Goal: Check status: Check status

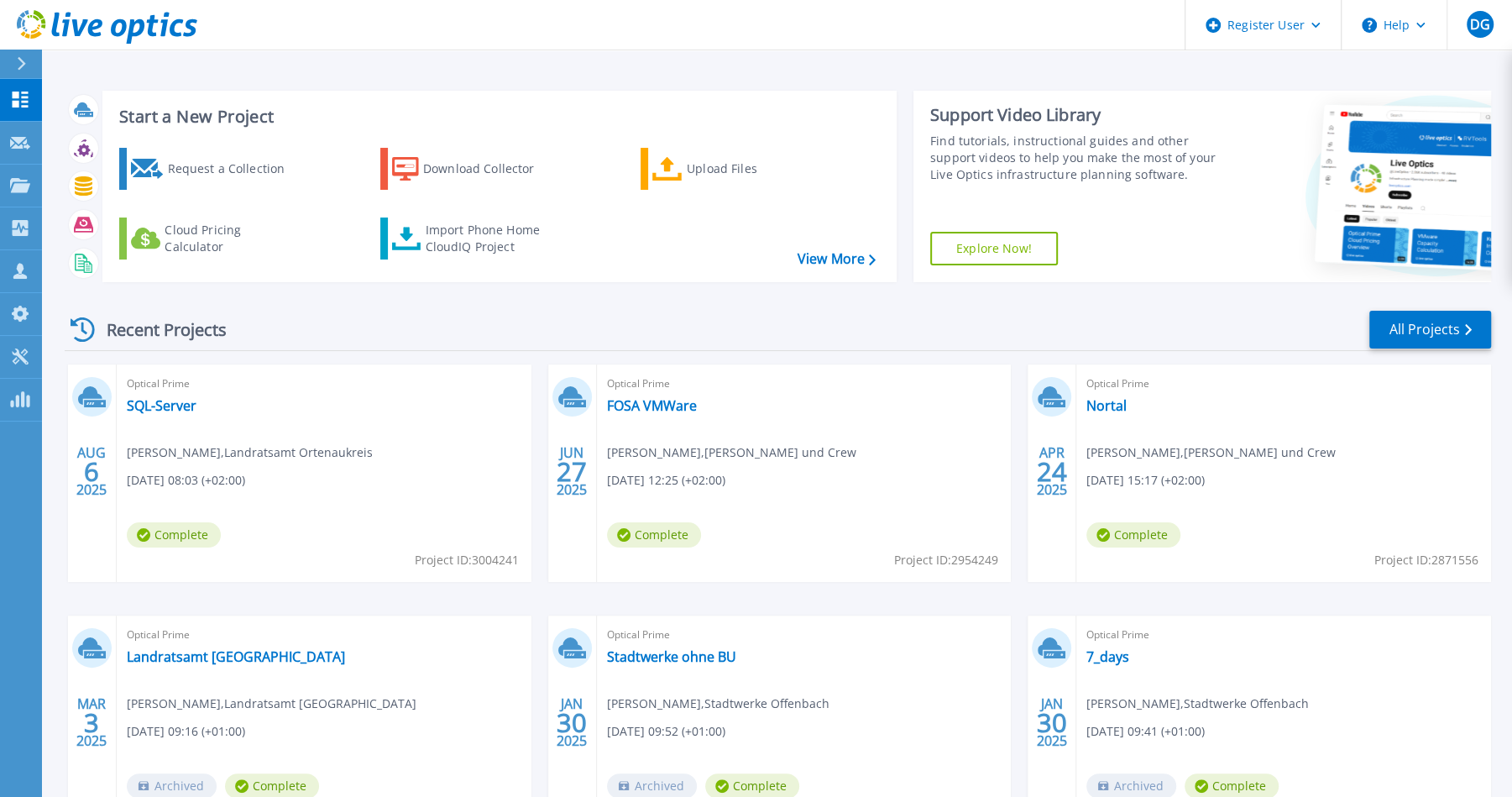
click at [631, 418] on div "Optical Prime FOSA VMWare [PERSON_NAME] , [PERSON_NAME] und Crew [DATE] 12:25 (…" at bounding box center [803, 473] width 415 height 217
click at [632, 408] on link "FOSA VMWare" at bounding box center [651, 405] width 90 height 17
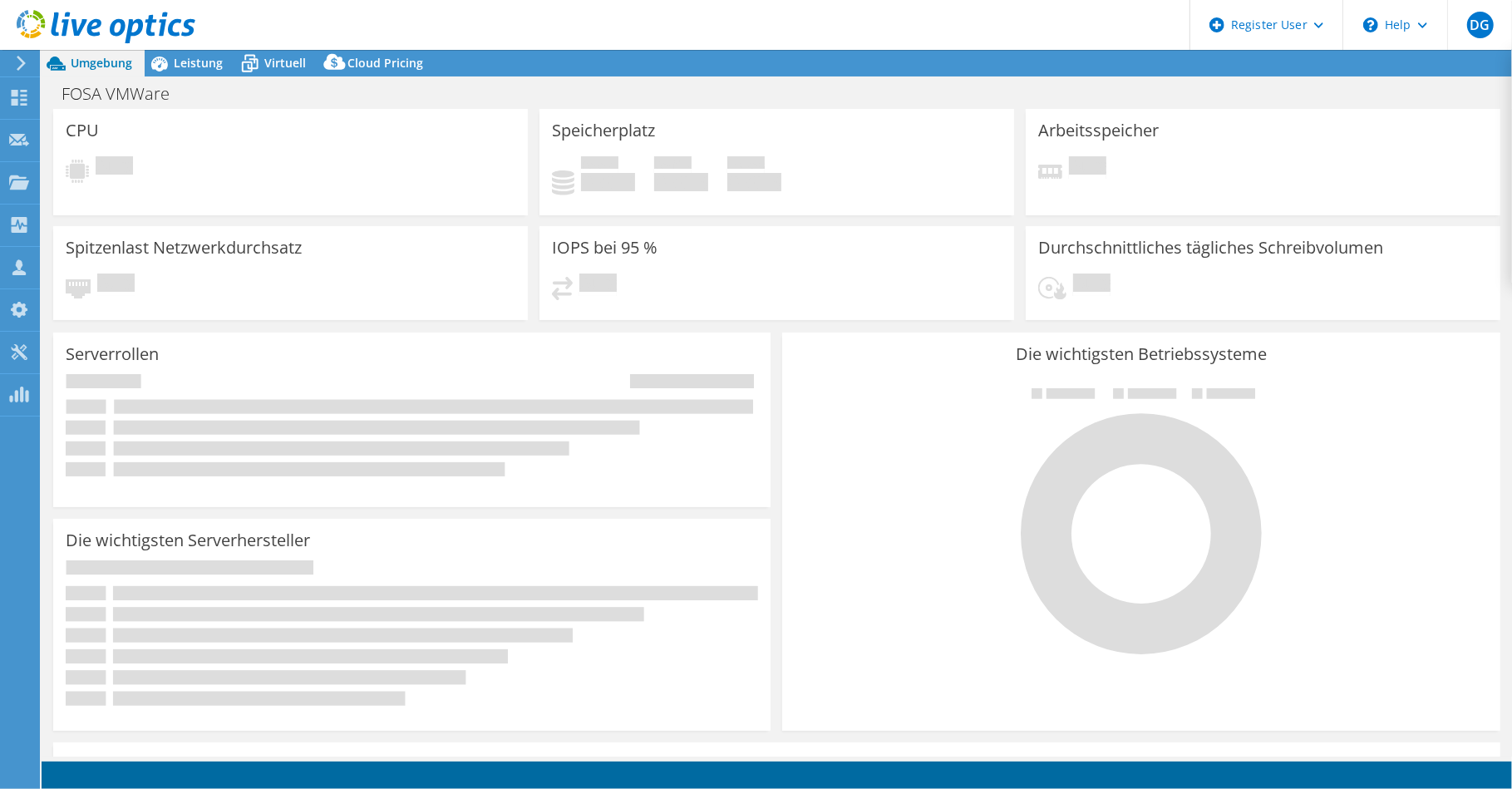
select select "USD"
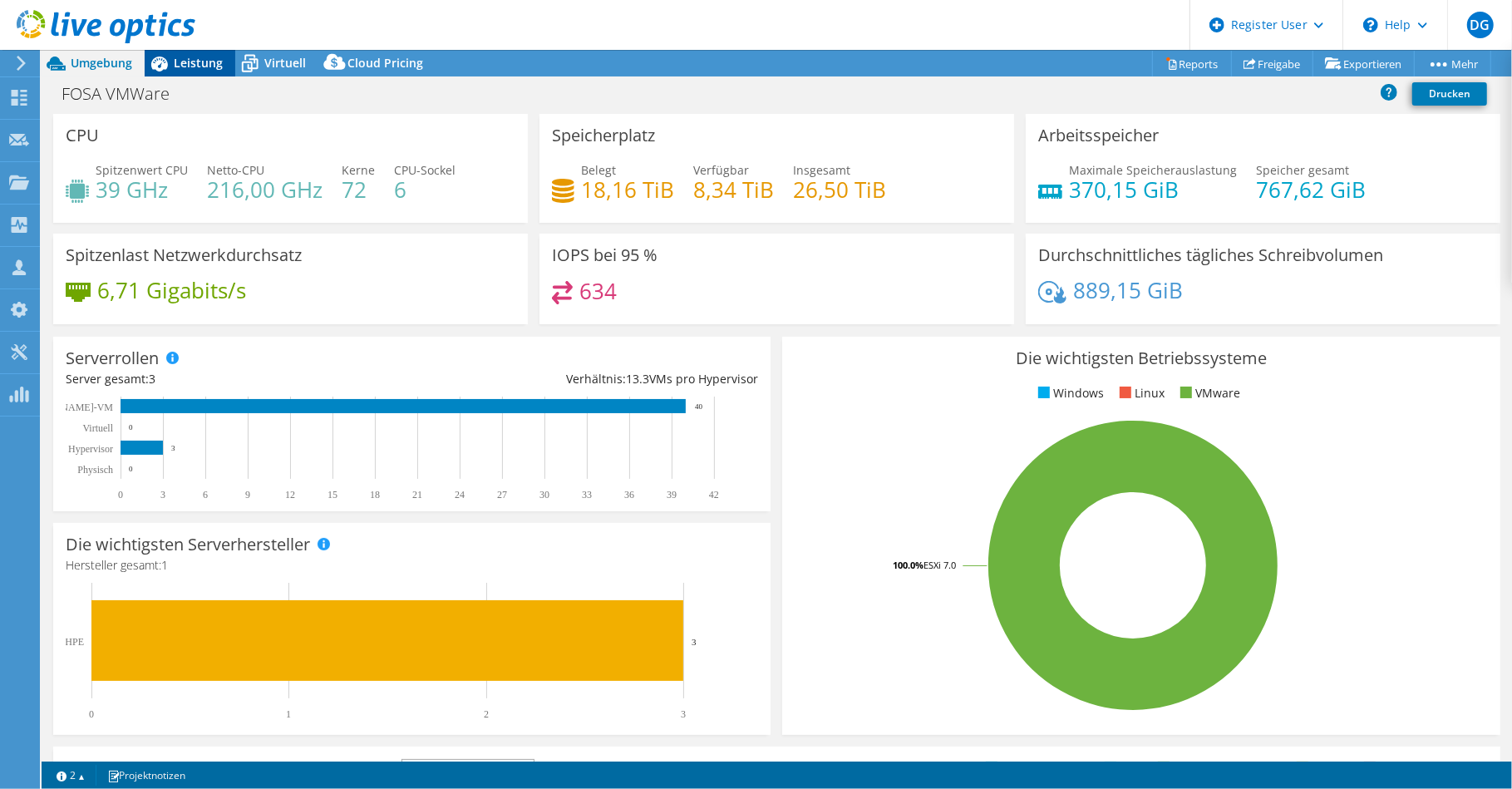
click at [191, 62] on span "Leistung" at bounding box center [197, 62] width 49 height 16
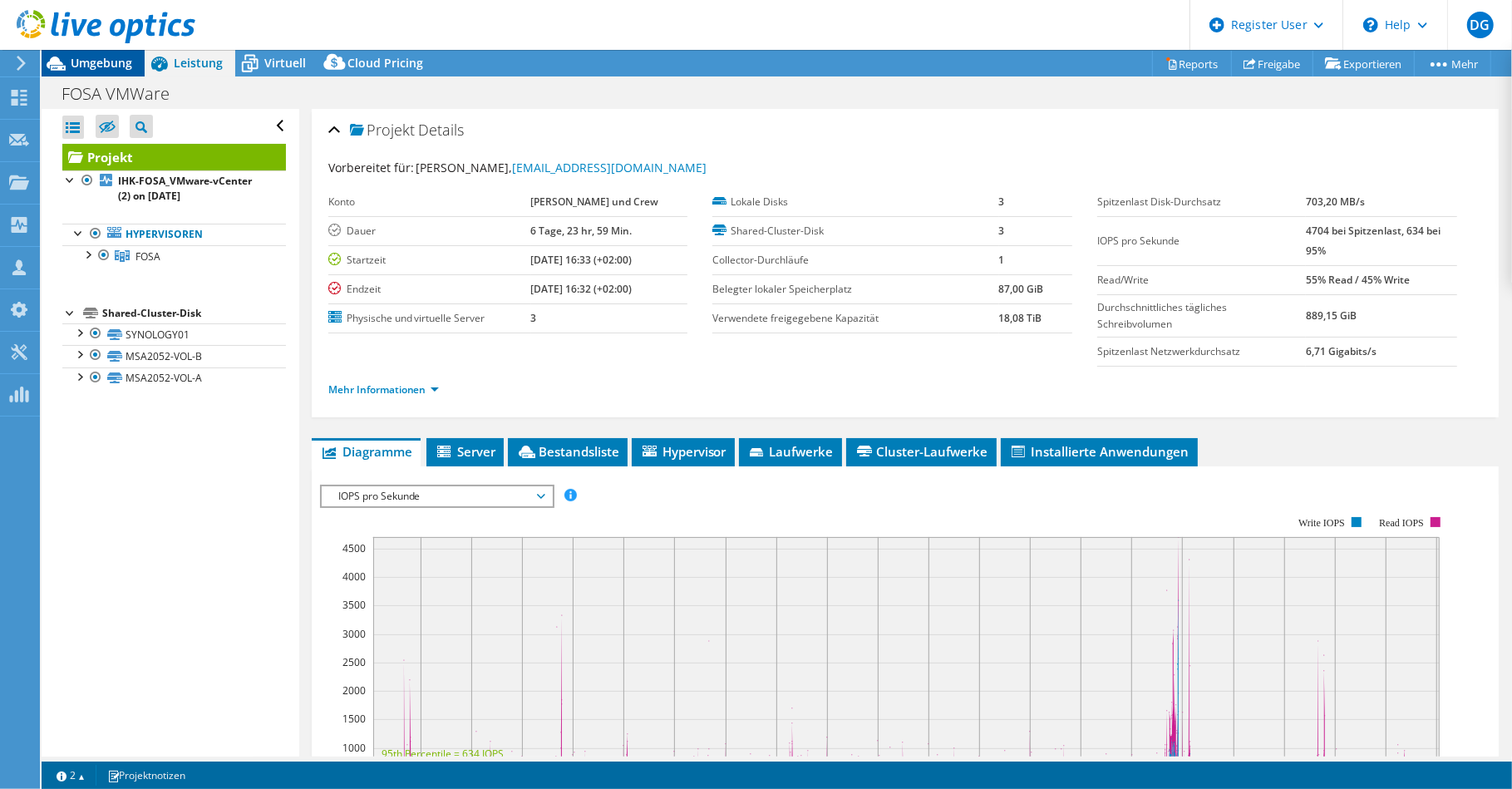
click at [109, 64] on span "Umgebung" at bounding box center [101, 62] width 62 height 16
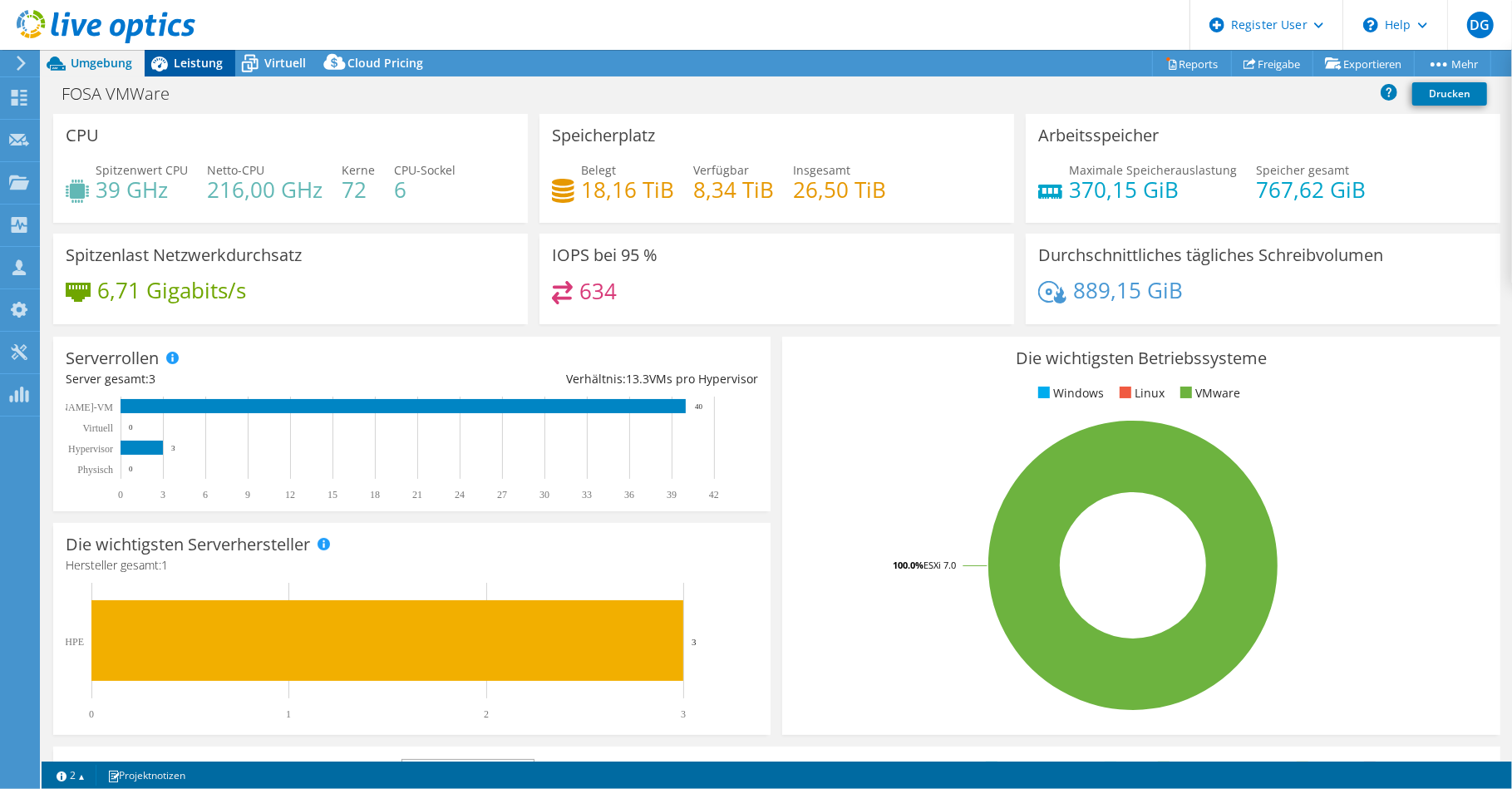
click at [180, 66] on span "Leistung" at bounding box center [197, 62] width 49 height 16
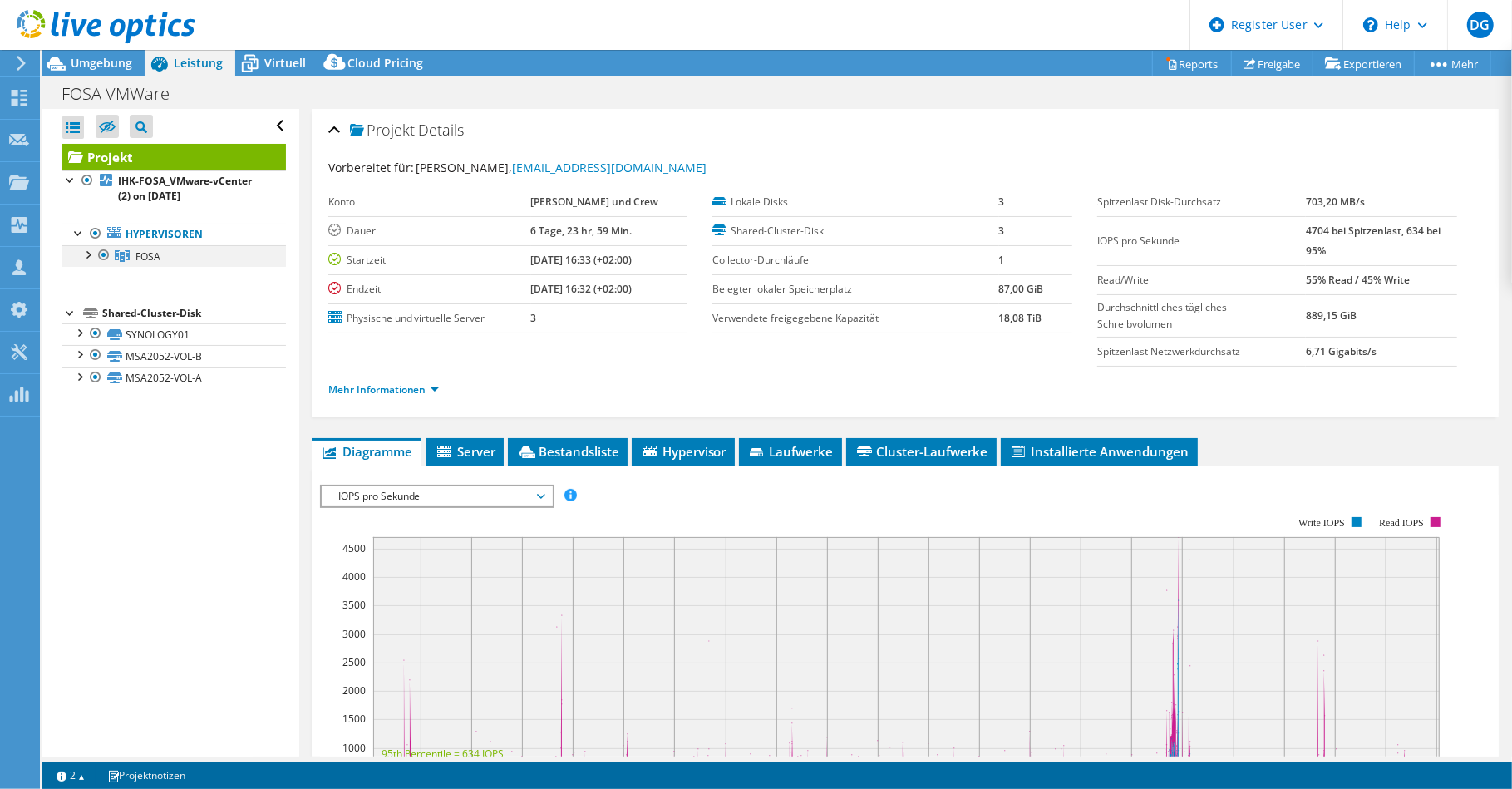
click at [85, 255] on div at bounding box center [87, 254] width 17 height 17
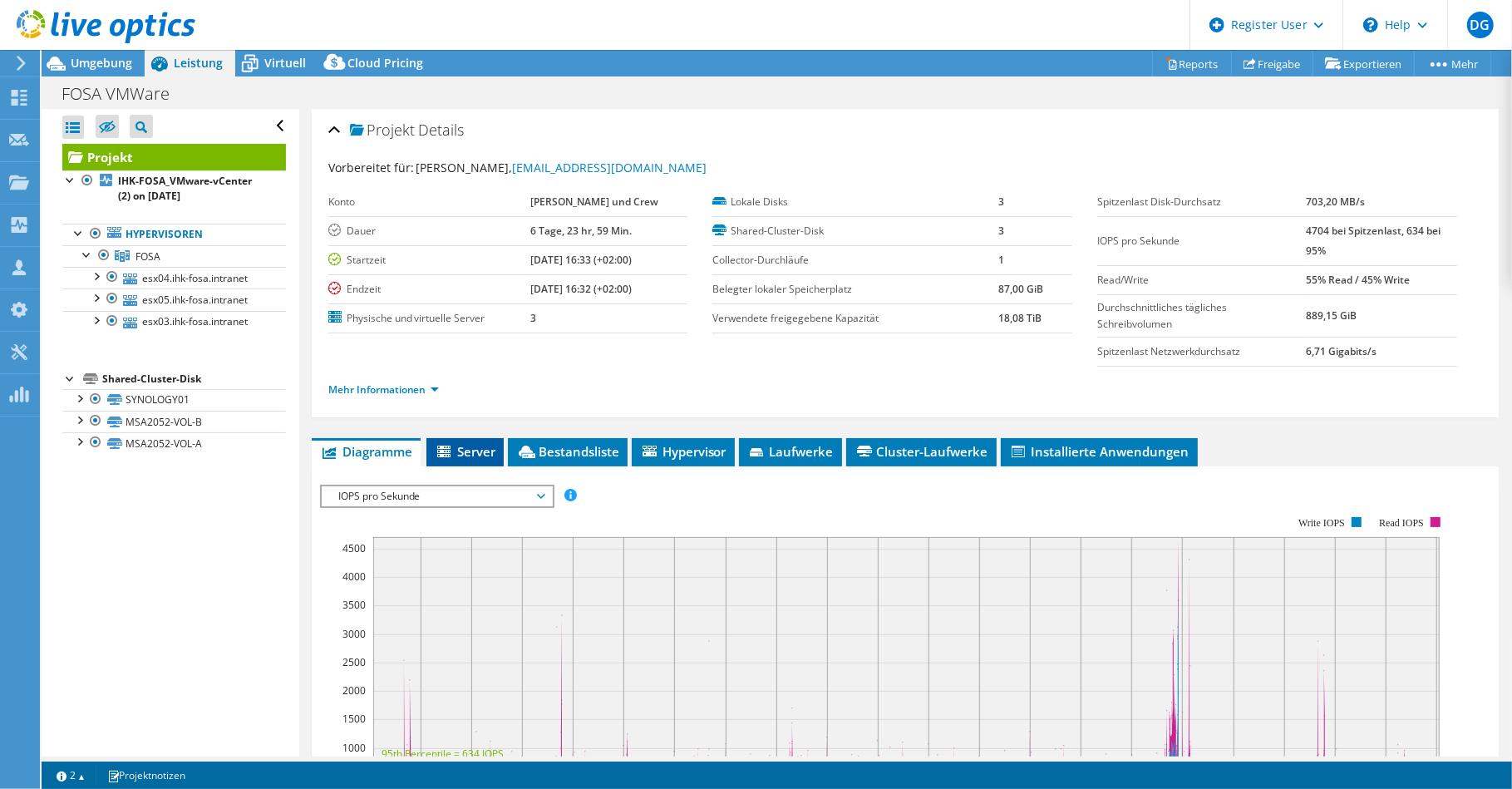
click at [446, 443] on span "Server" at bounding box center [465, 451] width 61 height 17
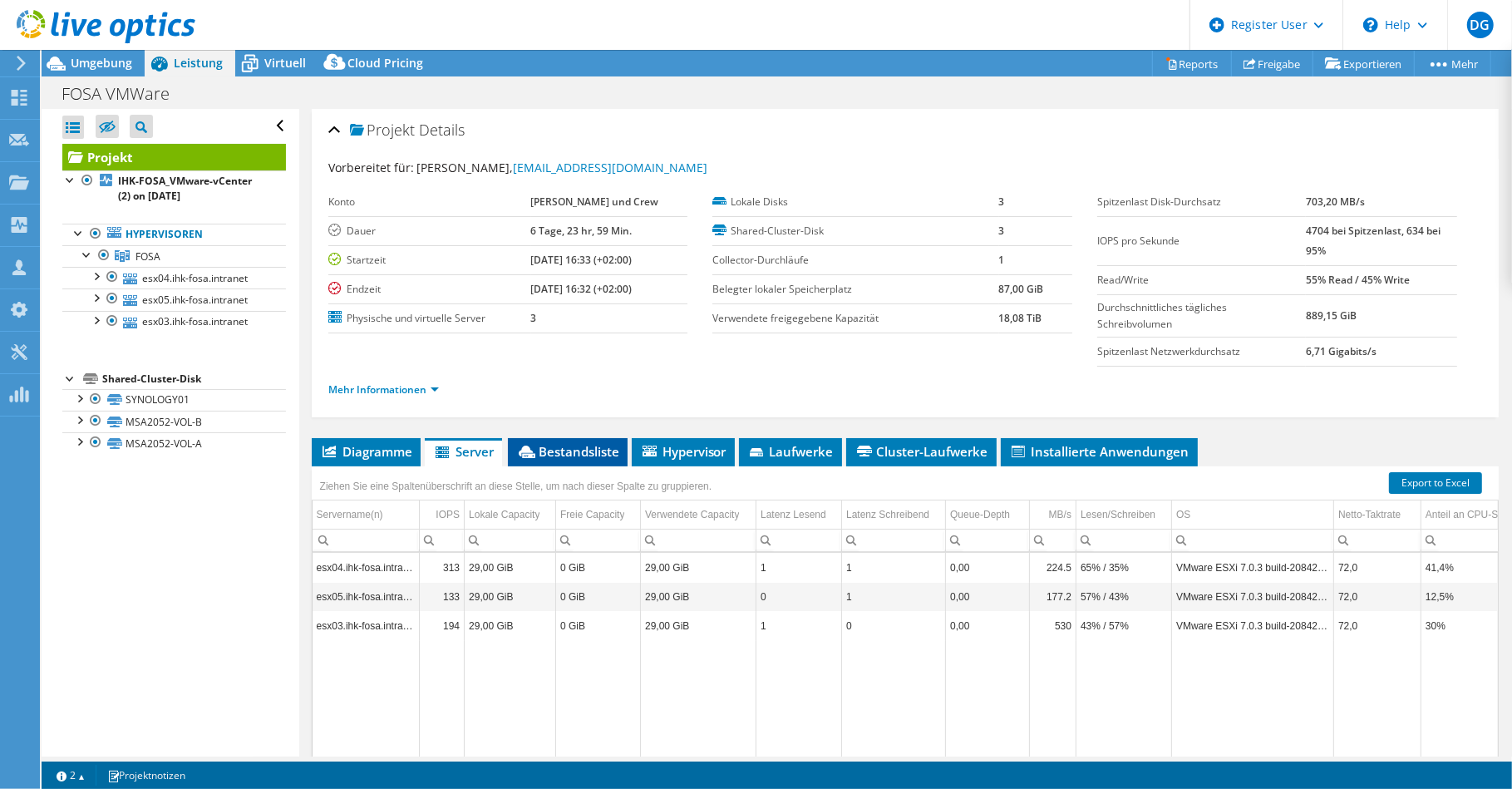
click at [550, 446] on span "Bestandsliste" at bounding box center [568, 451] width 103 height 17
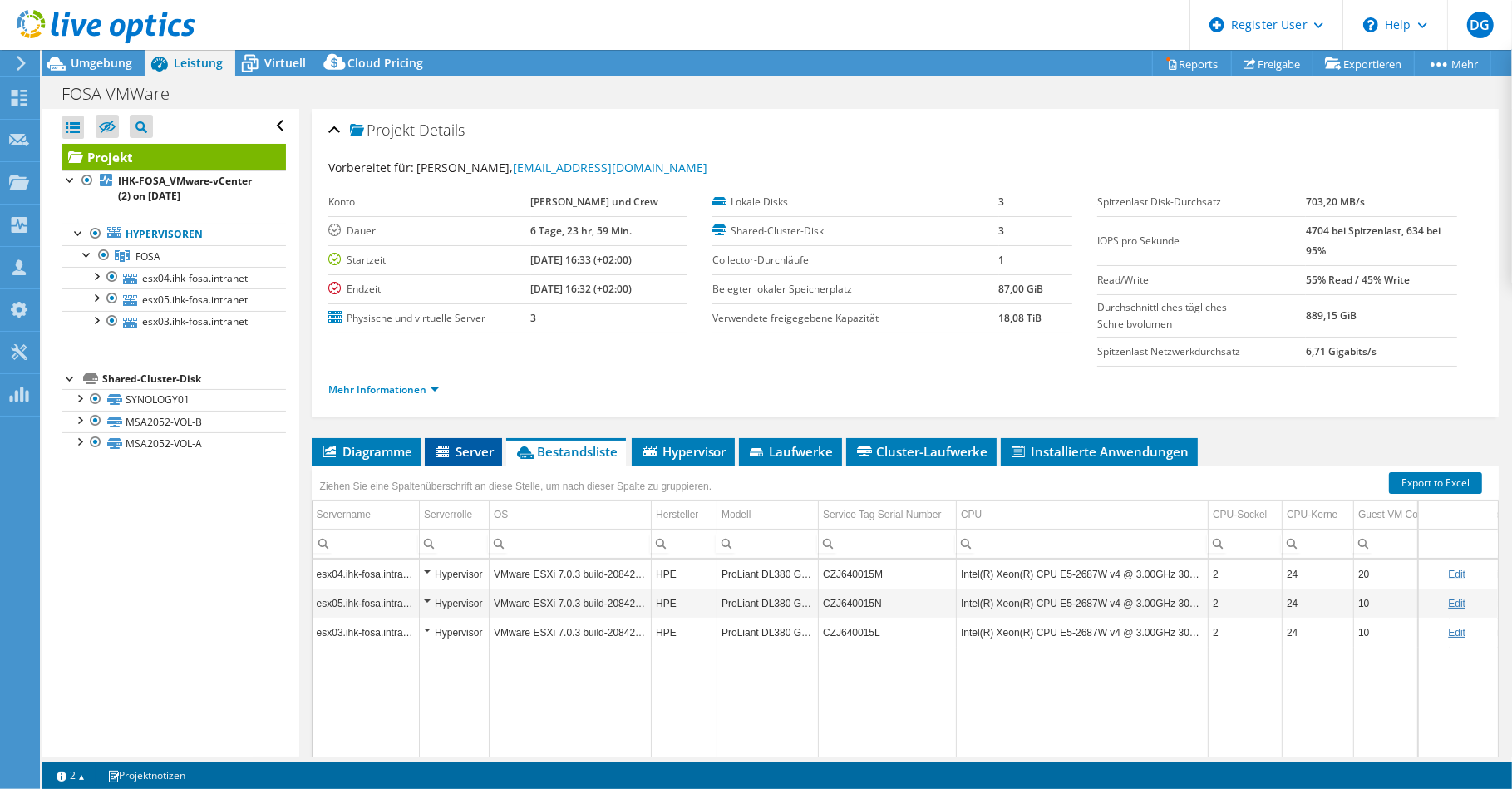
click at [460, 459] on li "Server" at bounding box center [463, 452] width 77 height 28
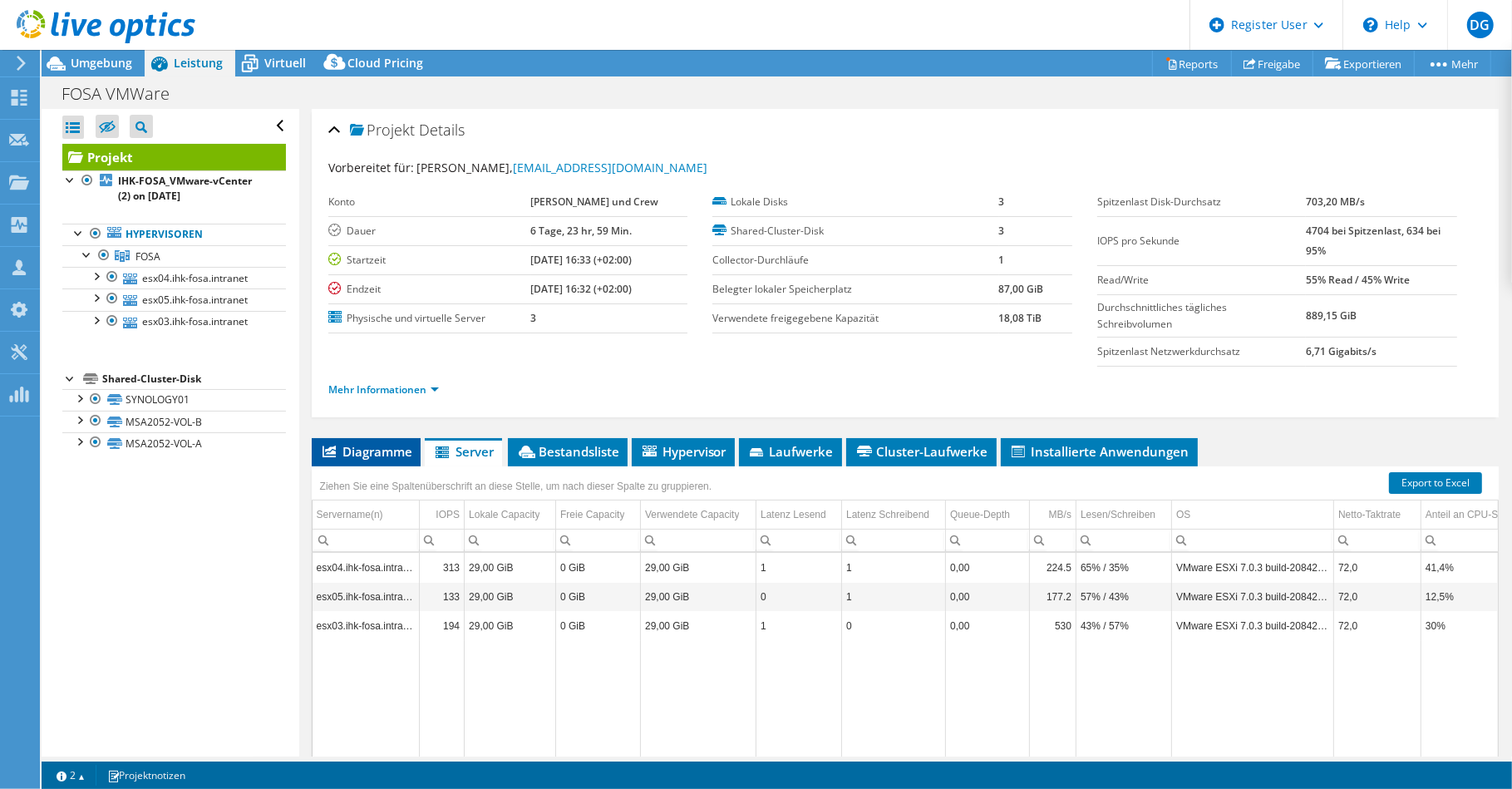
click at [407, 451] on span "Diagramme" at bounding box center [366, 451] width 92 height 17
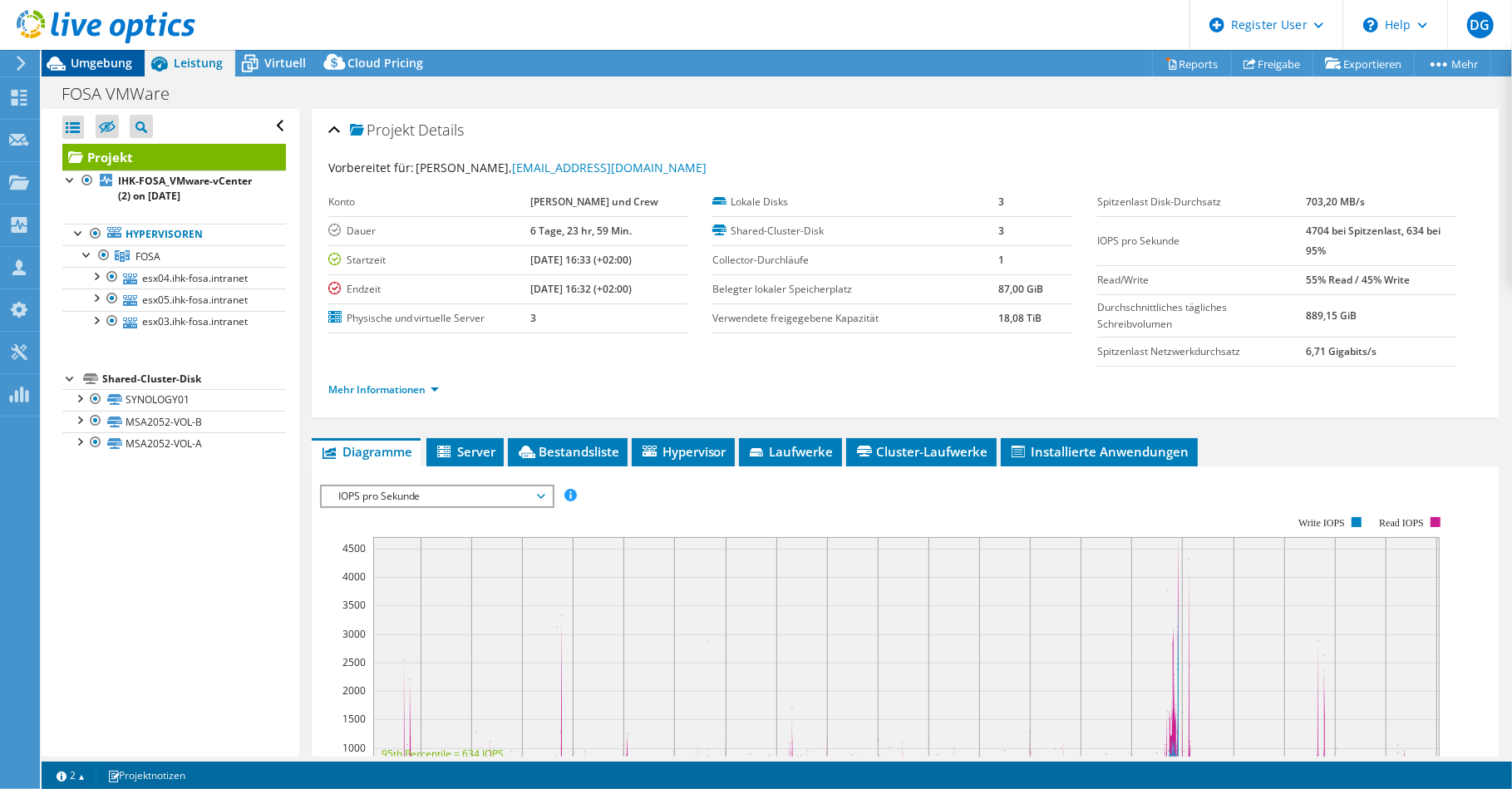
click at [121, 65] on span "Umgebung" at bounding box center [101, 62] width 62 height 16
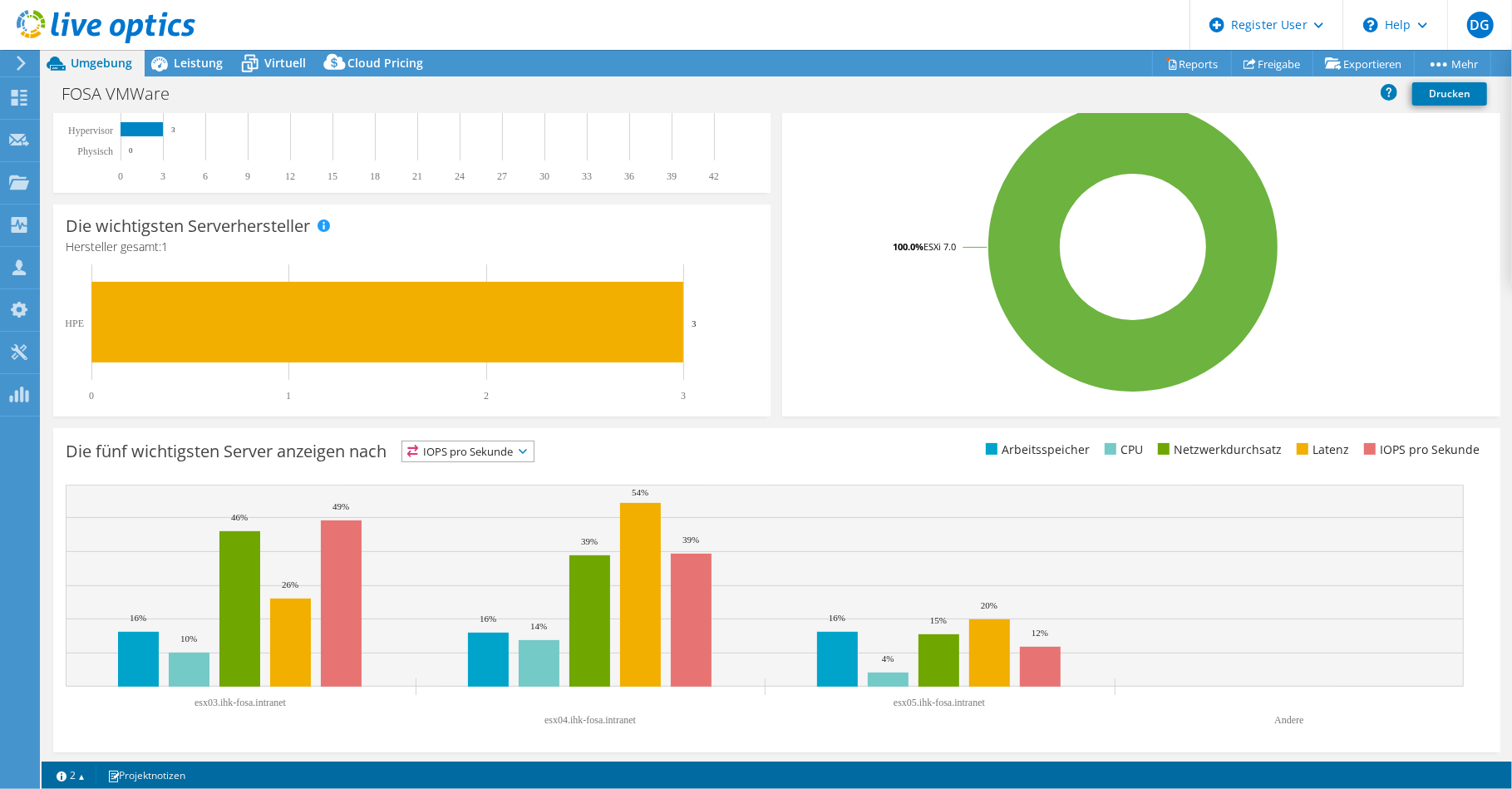
scroll to position [320, 0]
